Goal: Book appointment/travel/reservation

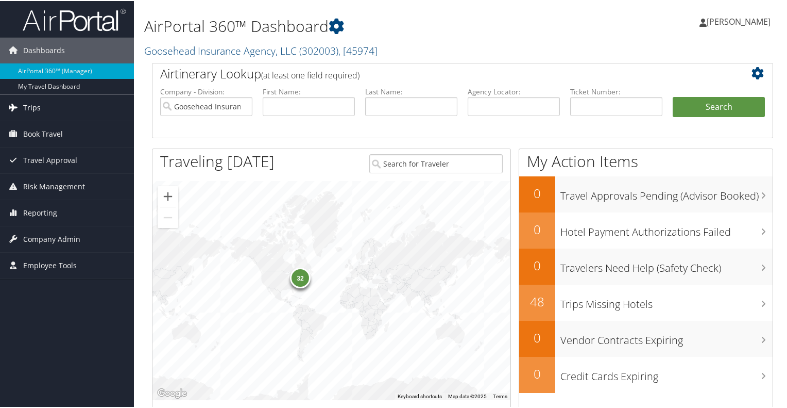
click at [29, 103] on span "Trips" at bounding box center [32, 107] width 18 height 26
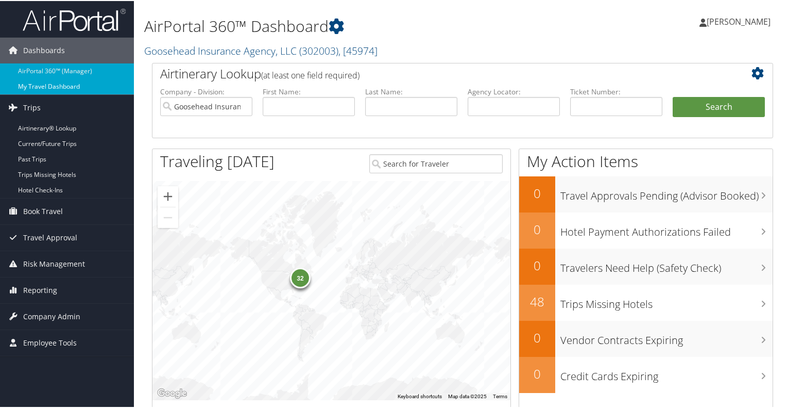
click at [41, 87] on link "My Travel Dashboard" at bounding box center [67, 85] width 134 height 15
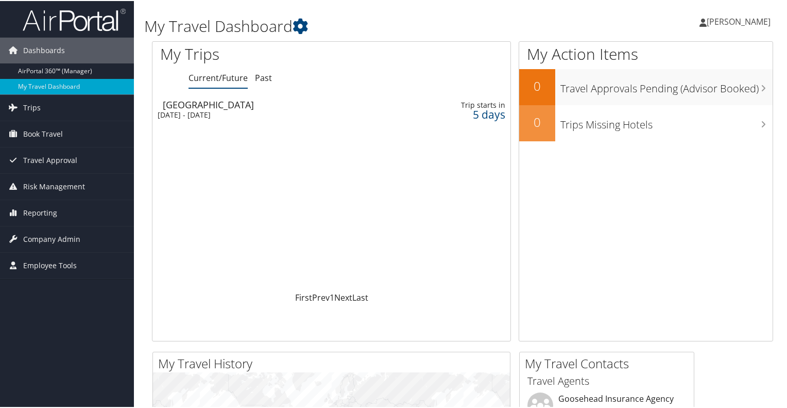
click at [180, 104] on div "Las Vegas" at bounding box center [278, 103] width 230 height 9
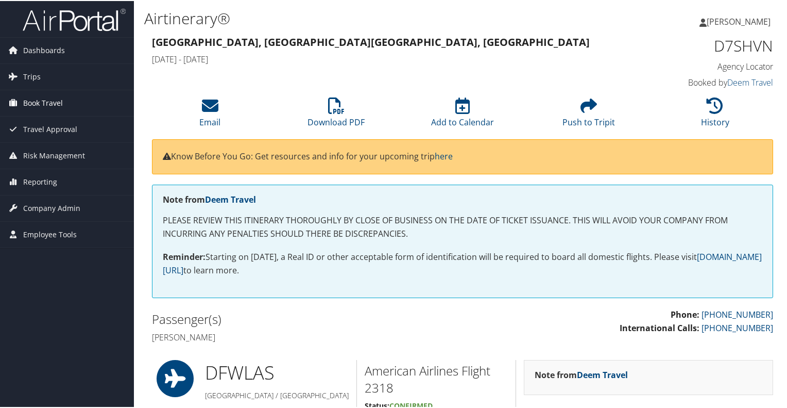
click at [42, 103] on span "Book Travel" at bounding box center [43, 102] width 40 height 26
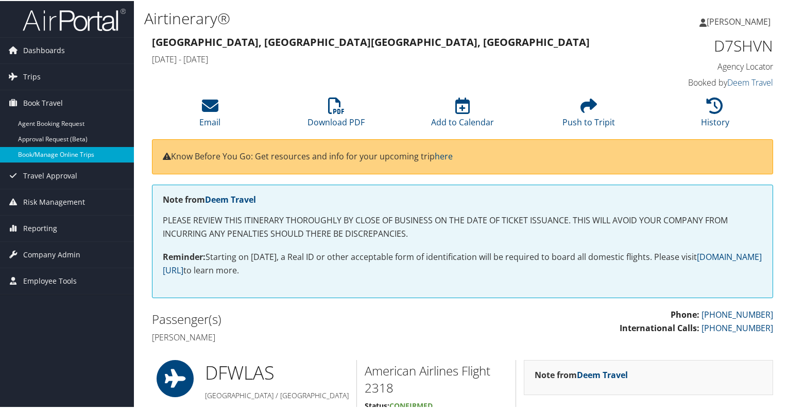
click at [42, 156] on link "Book/Manage Online Trips" at bounding box center [67, 153] width 134 height 15
